Goal: Find contact information: Find contact information

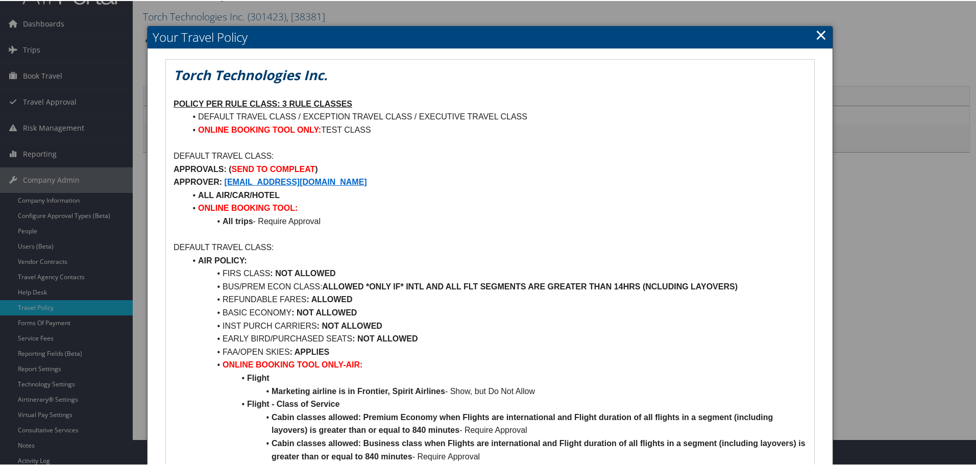
scroll to position [51, 0]
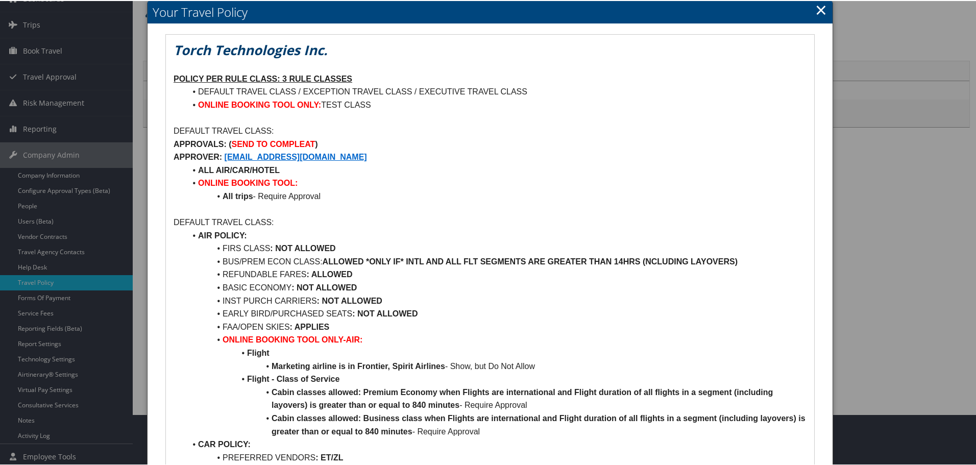
click at [212, 357] on li "Flight" at bounding box center [496, 351] width 621 height 13
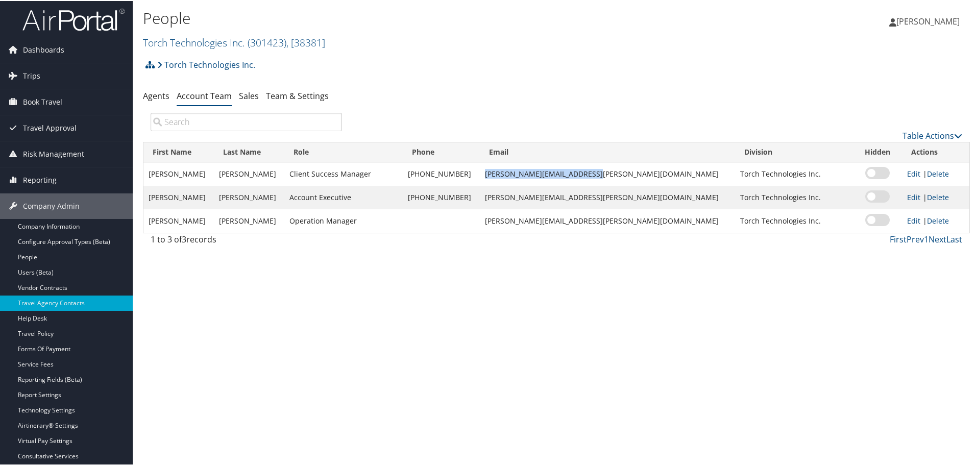
drag, startPoint x: 628, startPoint y: 173, endPoint x: 525, endPoint y: 175, distance: 103.1
click at [525, 175] on td "valerie.buckler@cbtravel.com" at bounding box center [607, 172] width 255 height 23
copy td "valerie.buckler@cbtravel.com"
